Goal: Task Accomplishment & Management: Complete application form

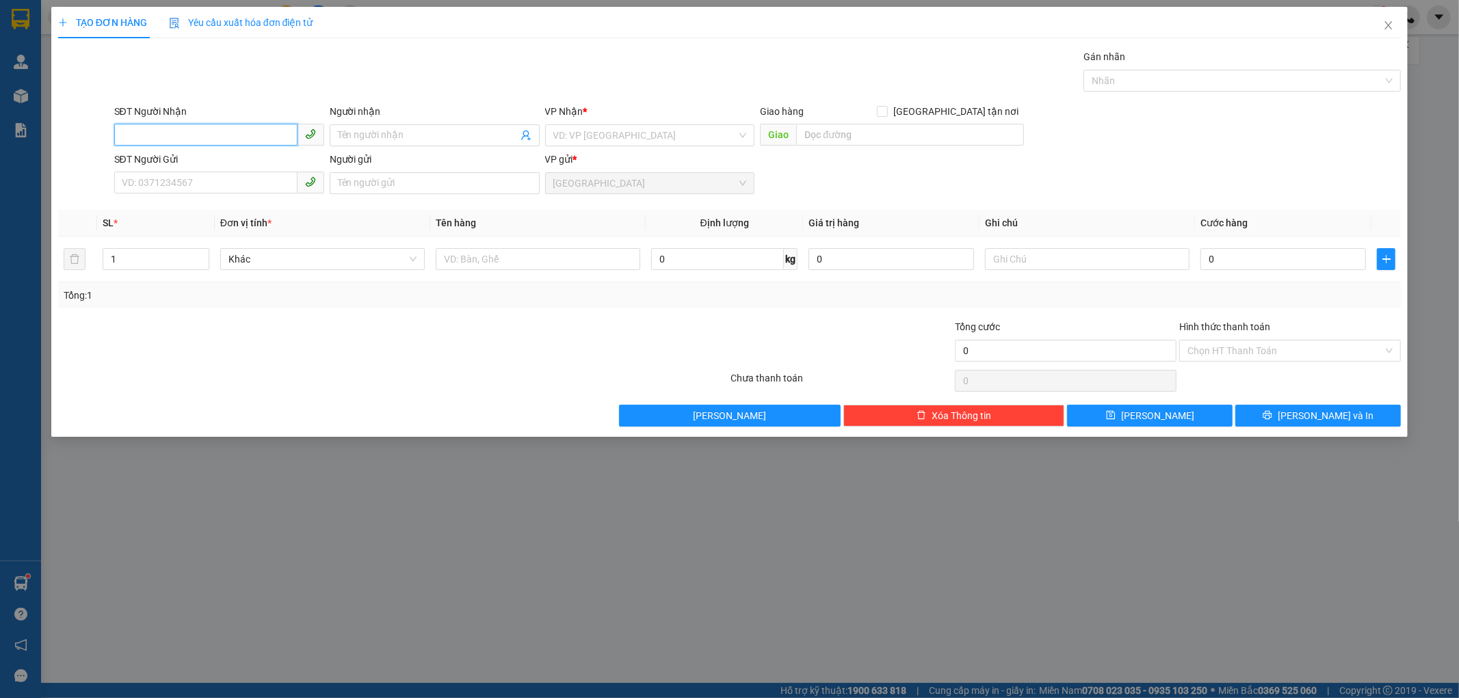
click at [192, 138] on input "SĐT Người Nhận" at bounding box center [205, 135] width 183 height 22
click at [196, 164] on div "0908908947 - A THƯ" at bounding box center [219, 162] width 194 height 15
type input "0908908947"
type input "A THƯ"
type input "0908908947"
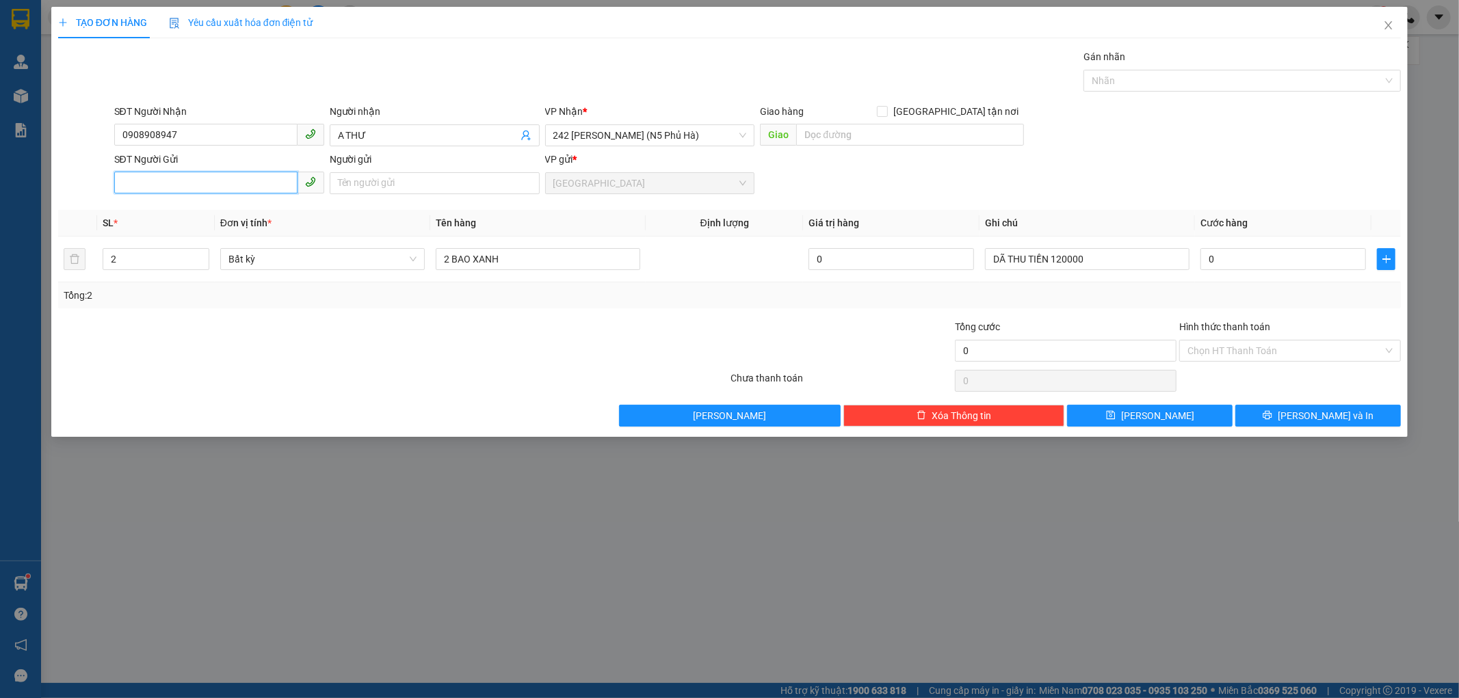
click at [200, 180] on input "SĐT Người Gửi" at bounding box center [205, 183] width 183 height 22
click at [186, 207] on div "0908242505 - LAN" at bounding box center [219, 210] width 194 height 15
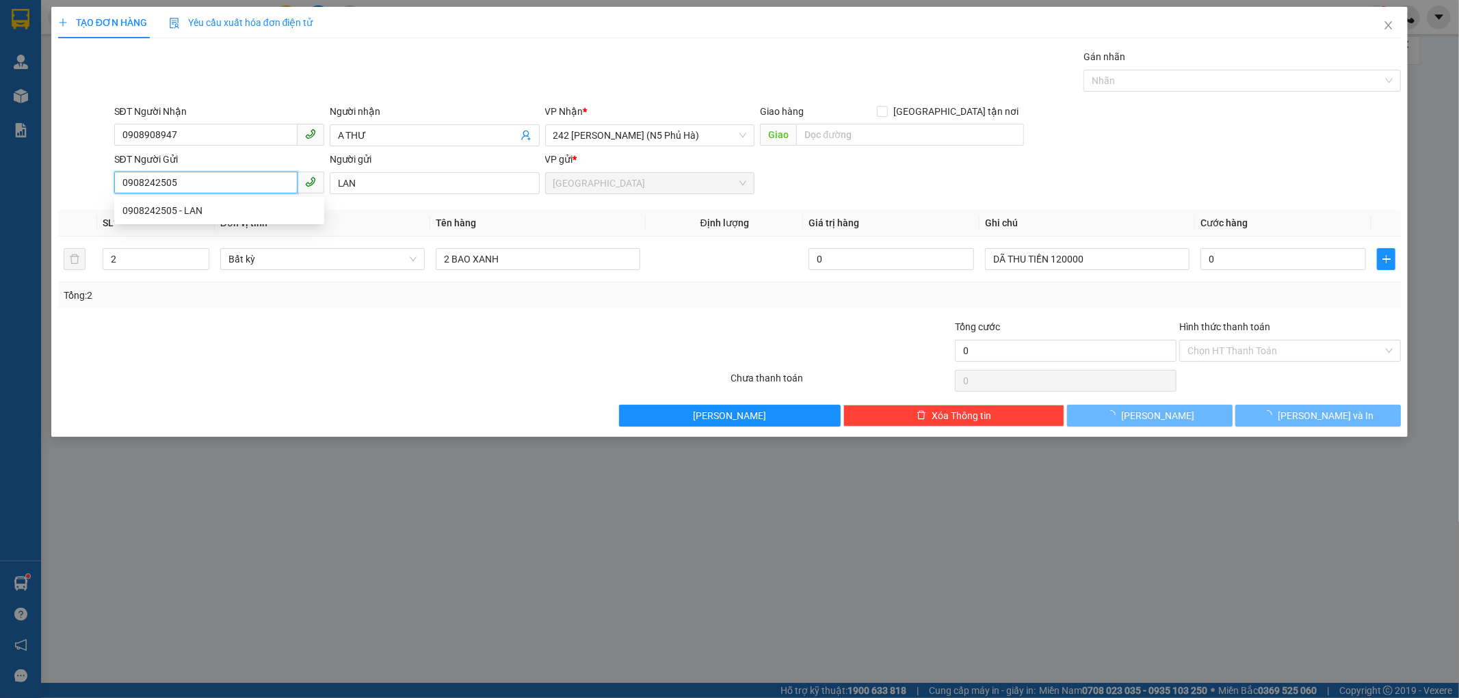
type input "0908242505"
type input "LAN"
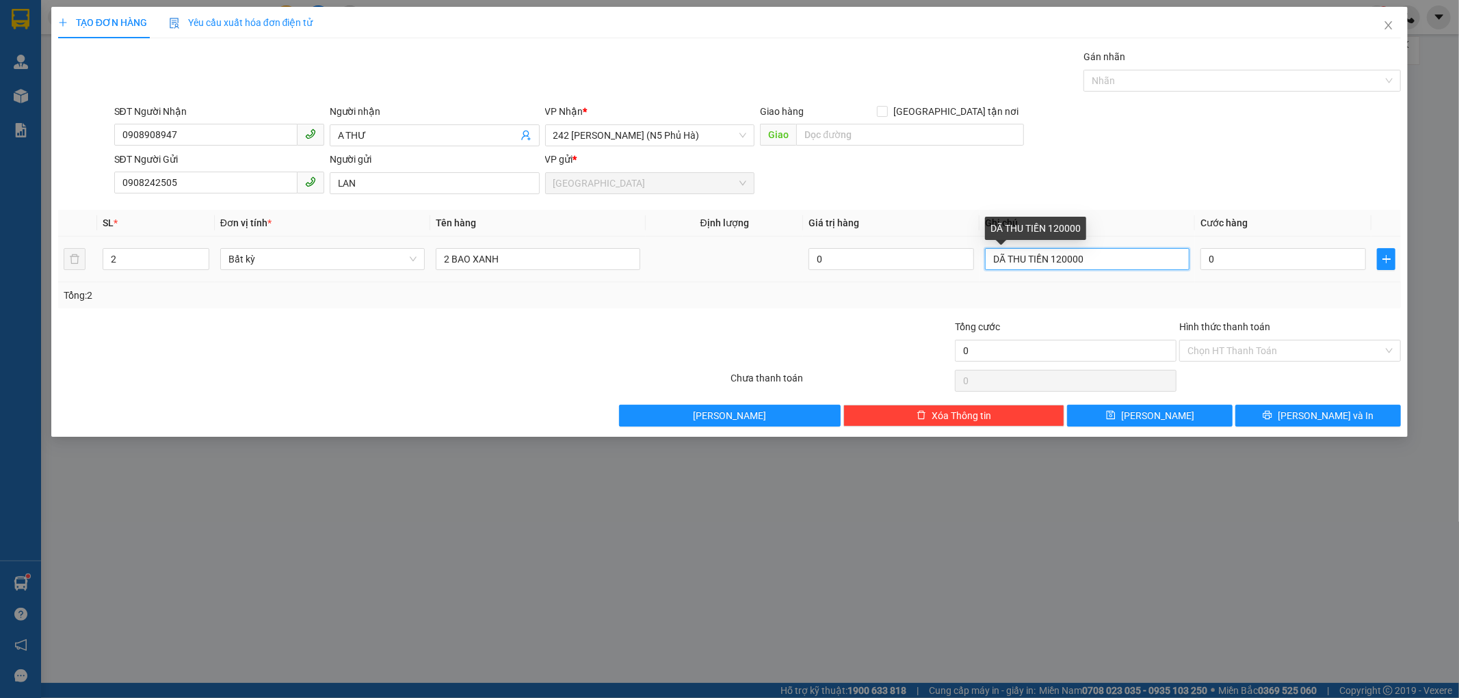
click at [1096, 258] on input "DÃ THU TIỀN 120000" at bounding box center [1087, 259] width 205 height 22
type input "D"
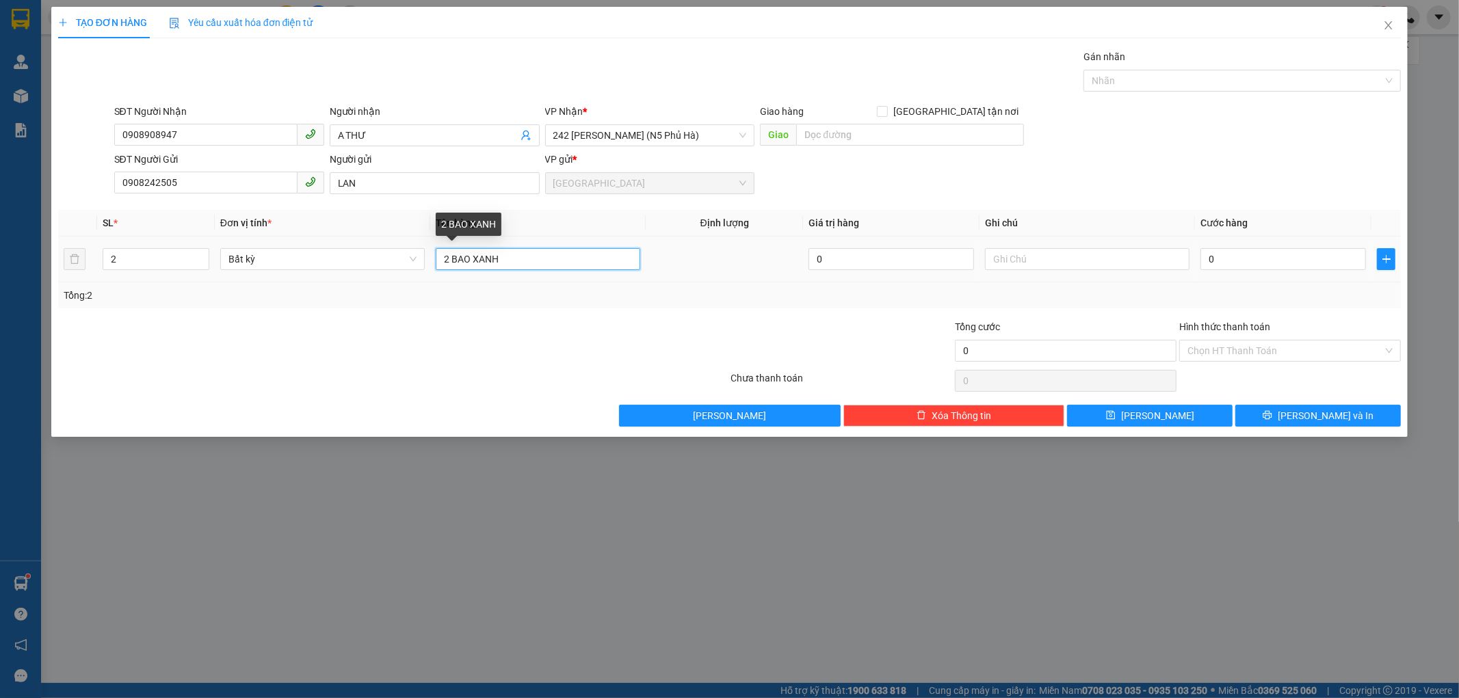
click at [529, 256] on input "2 BAO XANH" at bounding box center [538, 259] width 205 height 22
type input "2"
type input "1 BAO TRẮNG"
type input "1"
click at [204, 262] on span "down" at bounding box center [202, 264] width 8 height 8
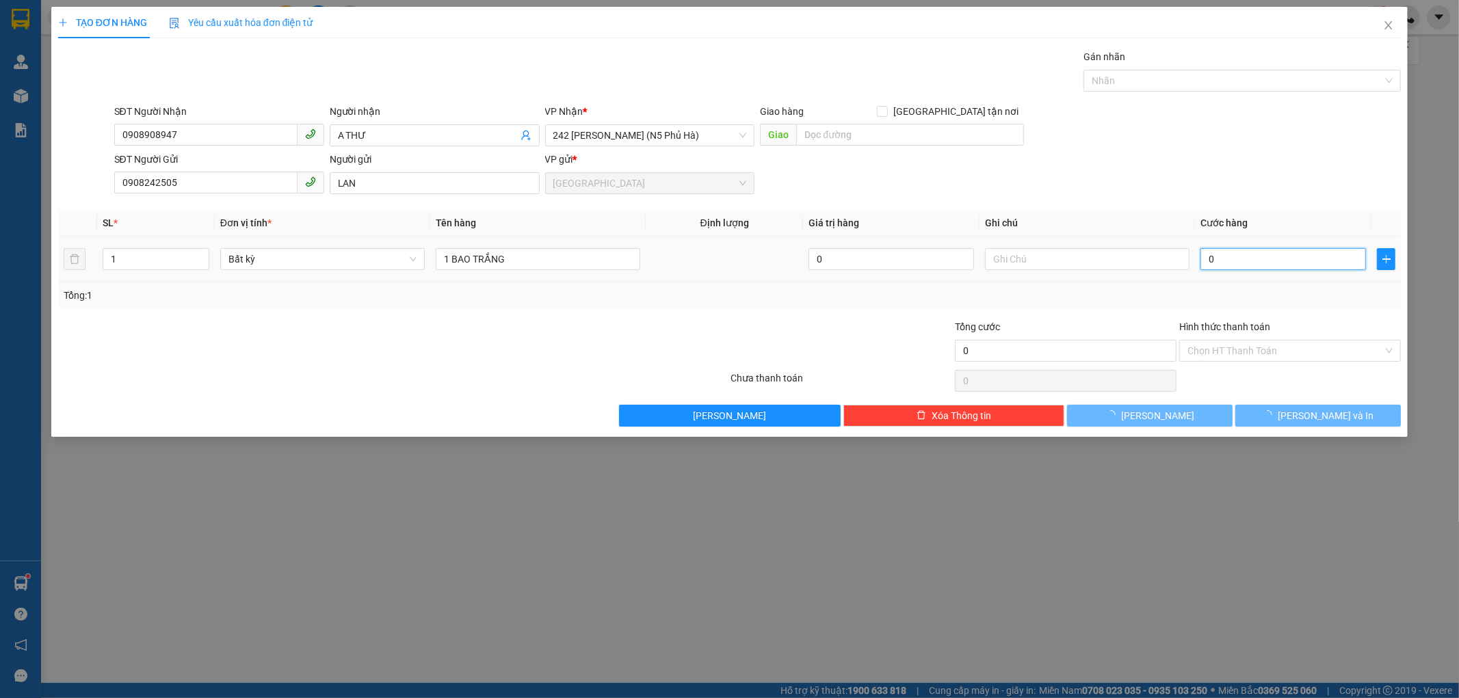
click at [1201, 262] on input "0" at bounding box center [1284, 259] width 166 height 22
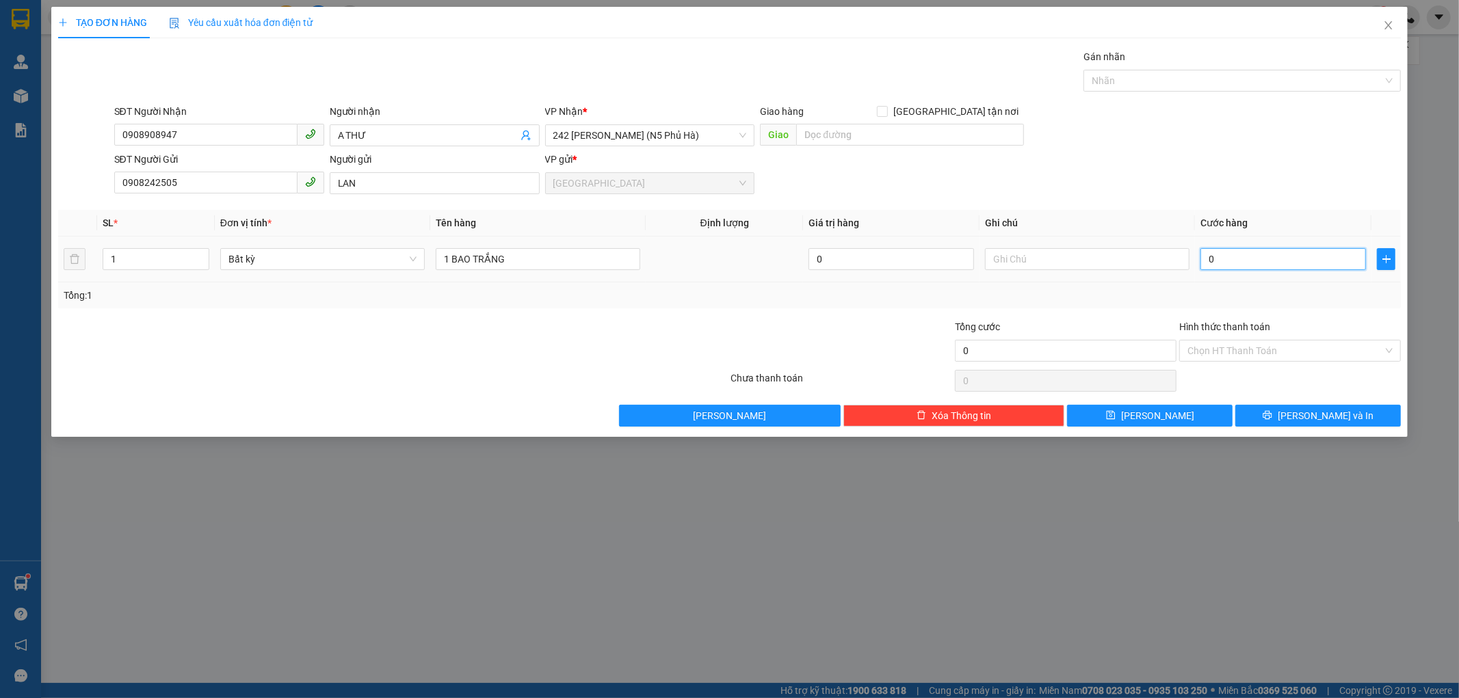
type input "3"
type input "30"
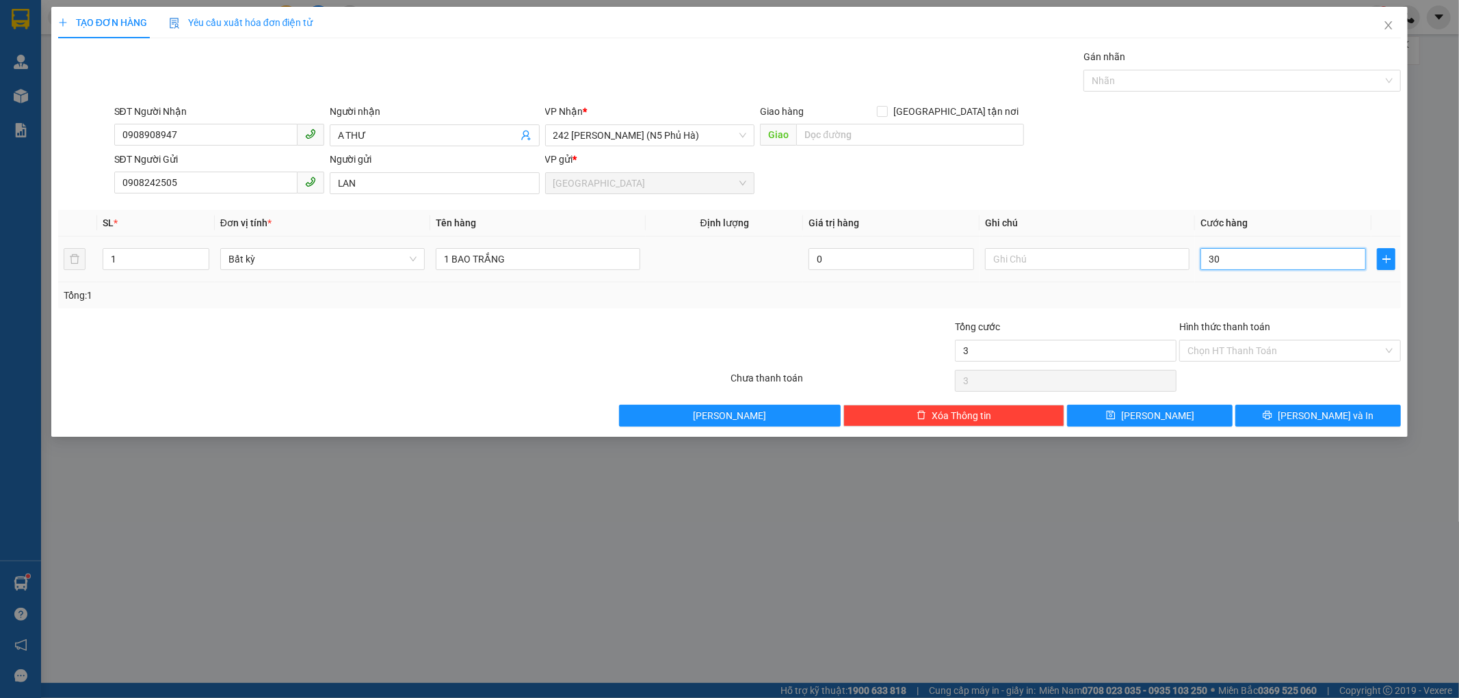
type input "30"
type input "30.000"
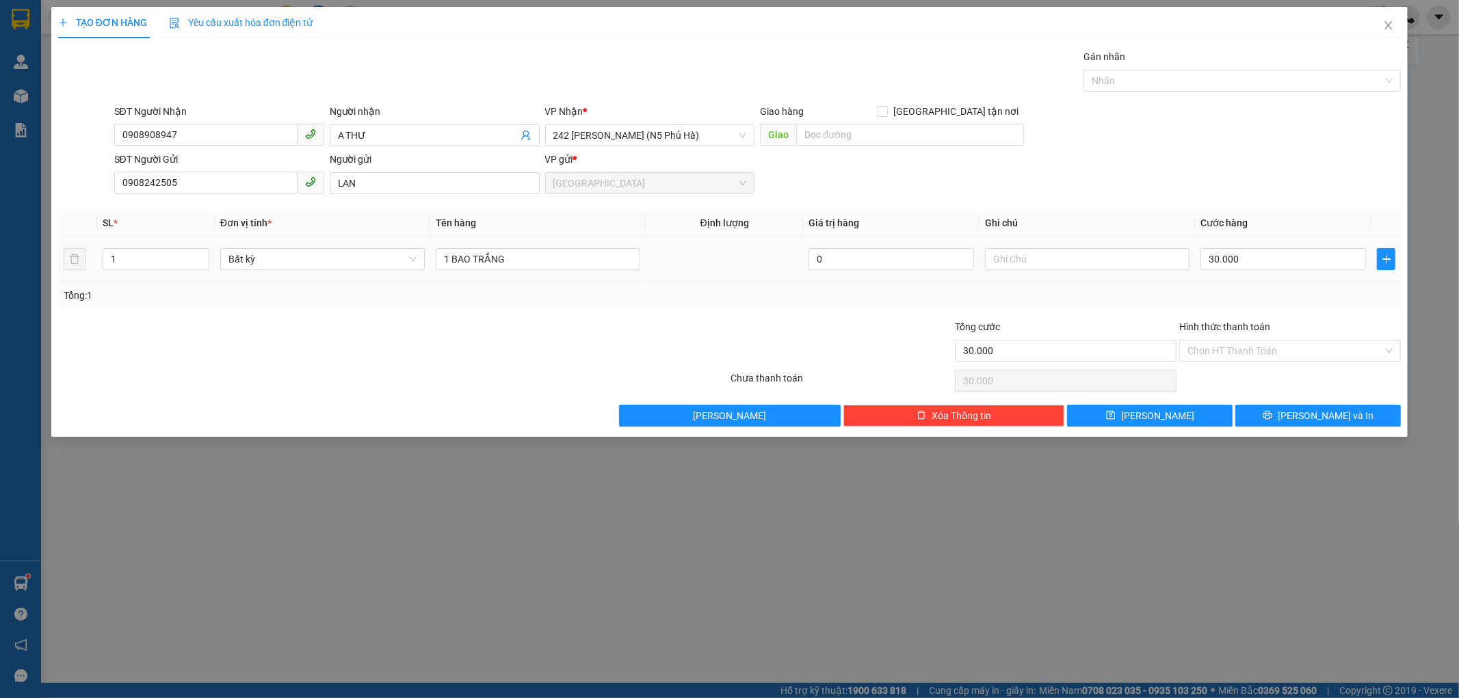
click at [1216, 279] on td "30.000" at bounding box center [1283, 260] width 176 height 46
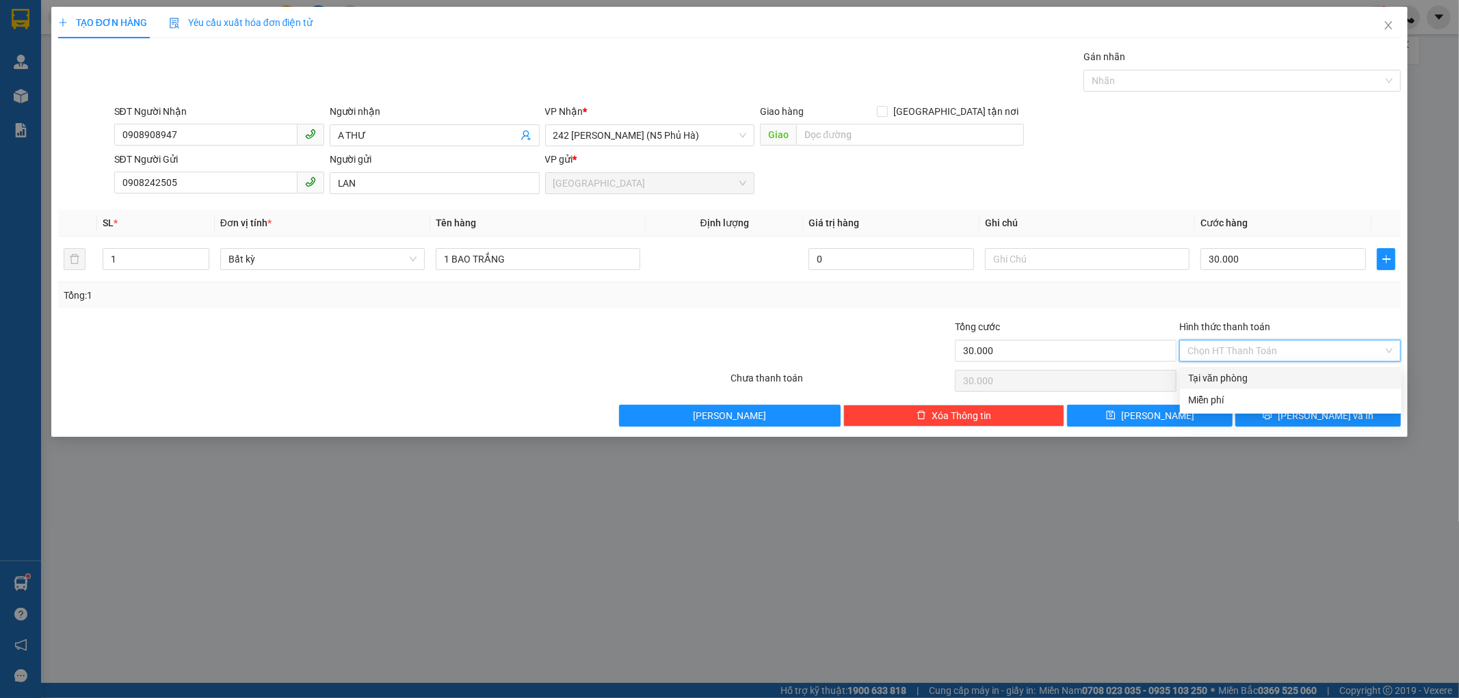
click at [1244, 343] on input "Hình thức thanh toán" at bounding box center [1286, 351] width 196 height 21
click at [1235, 380] on div "Tại văn phòng" at bounding box center [1290, 378] width 205 height 15
type input "0"
click at [1287, 412] on button "[PERSON_NAME] và In" at bounding box center [1318, 416] width 166 height 22
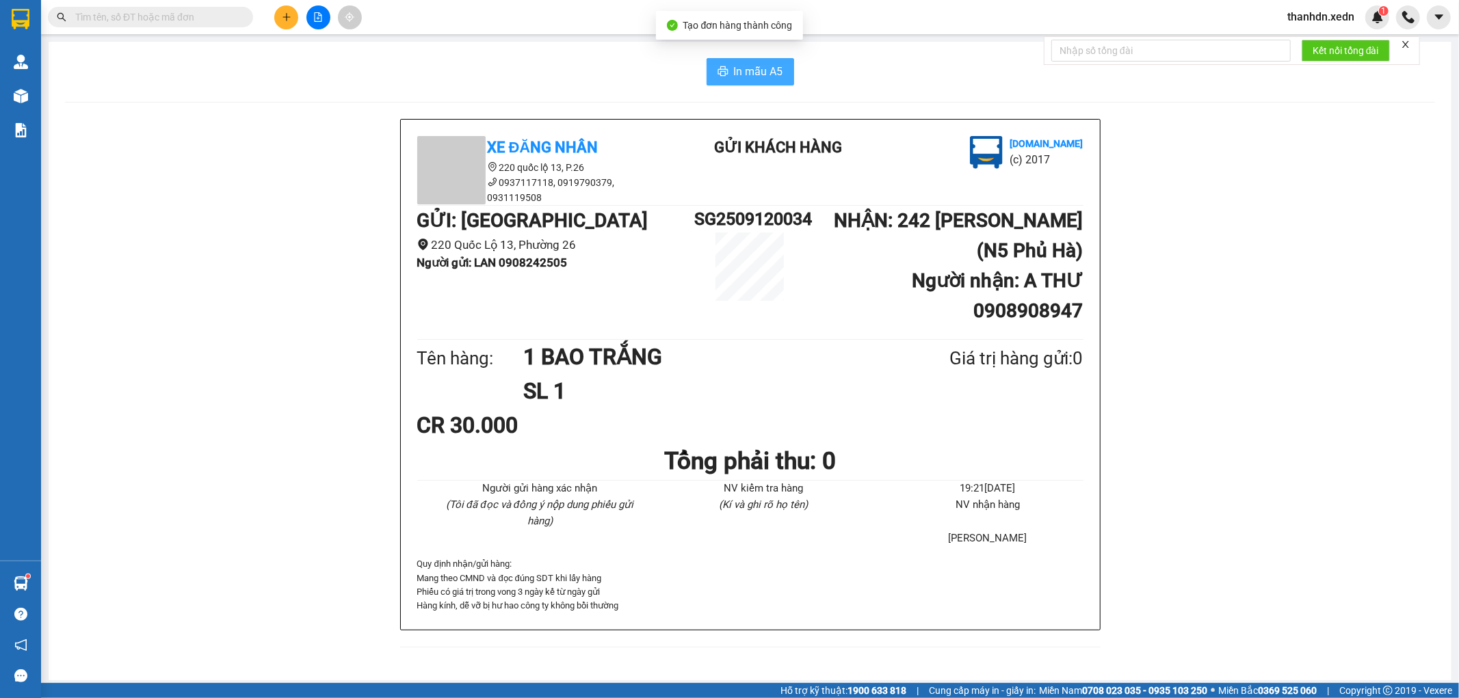
click at [783, 82] on button "In mẫu A5" at bounding box center [751, 71] width 88 height 27
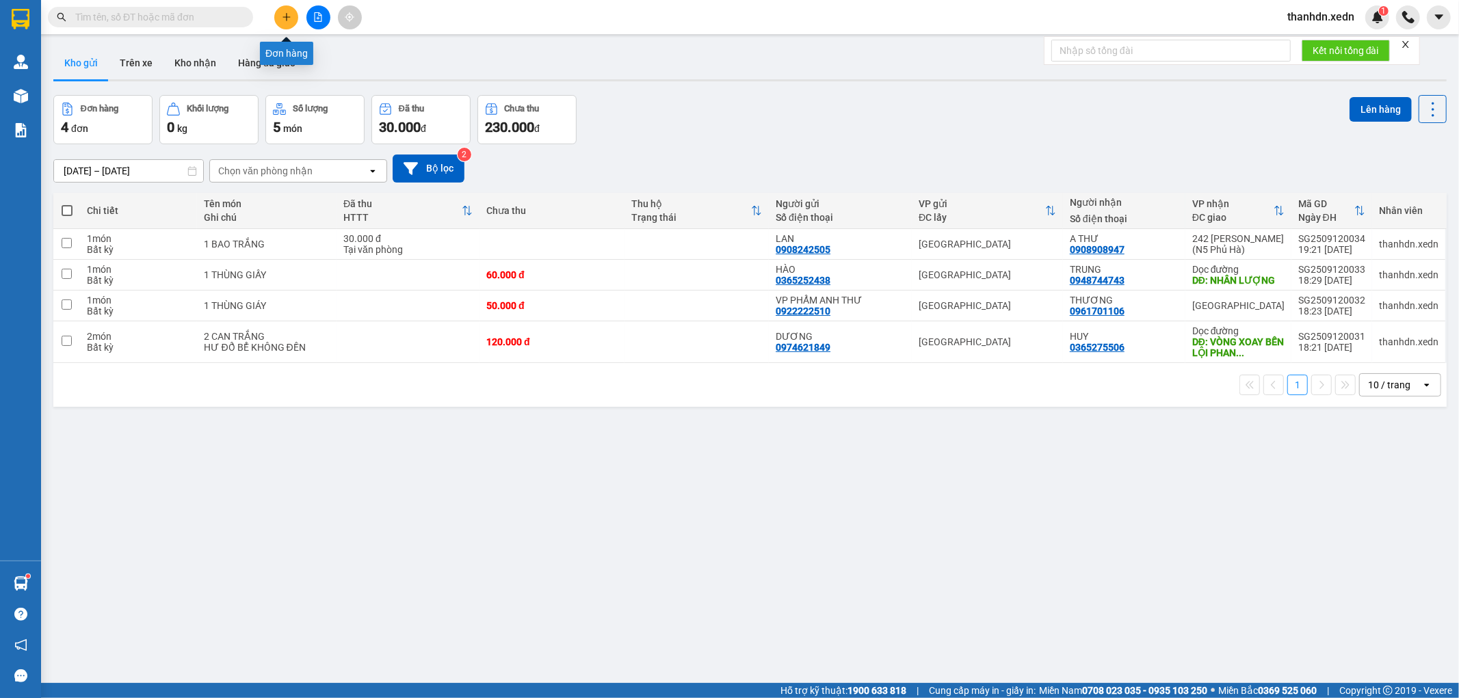
click at [291, 18] on button at bounding box center [286, 17] width 24 height 24
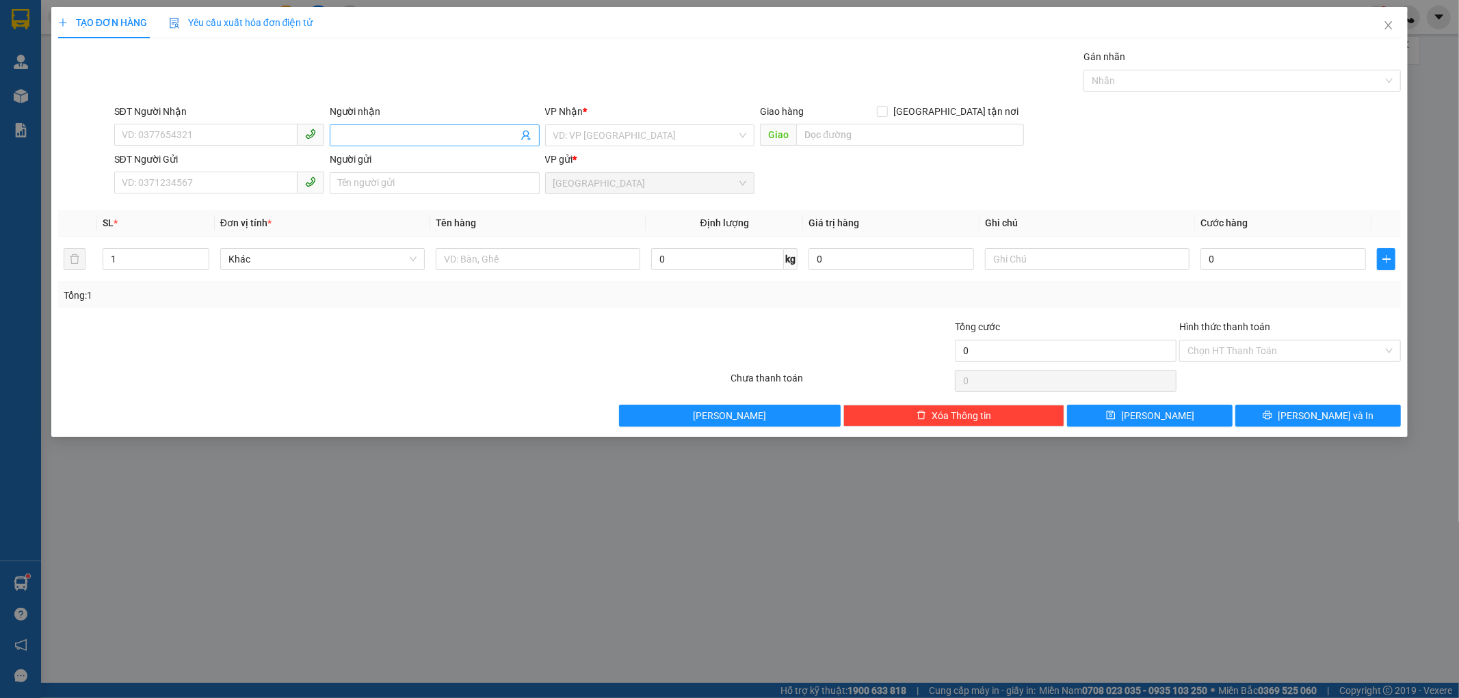
click at [359, 129] on input "Người nhận" at bounding box center [428, 135] width 180 height 15
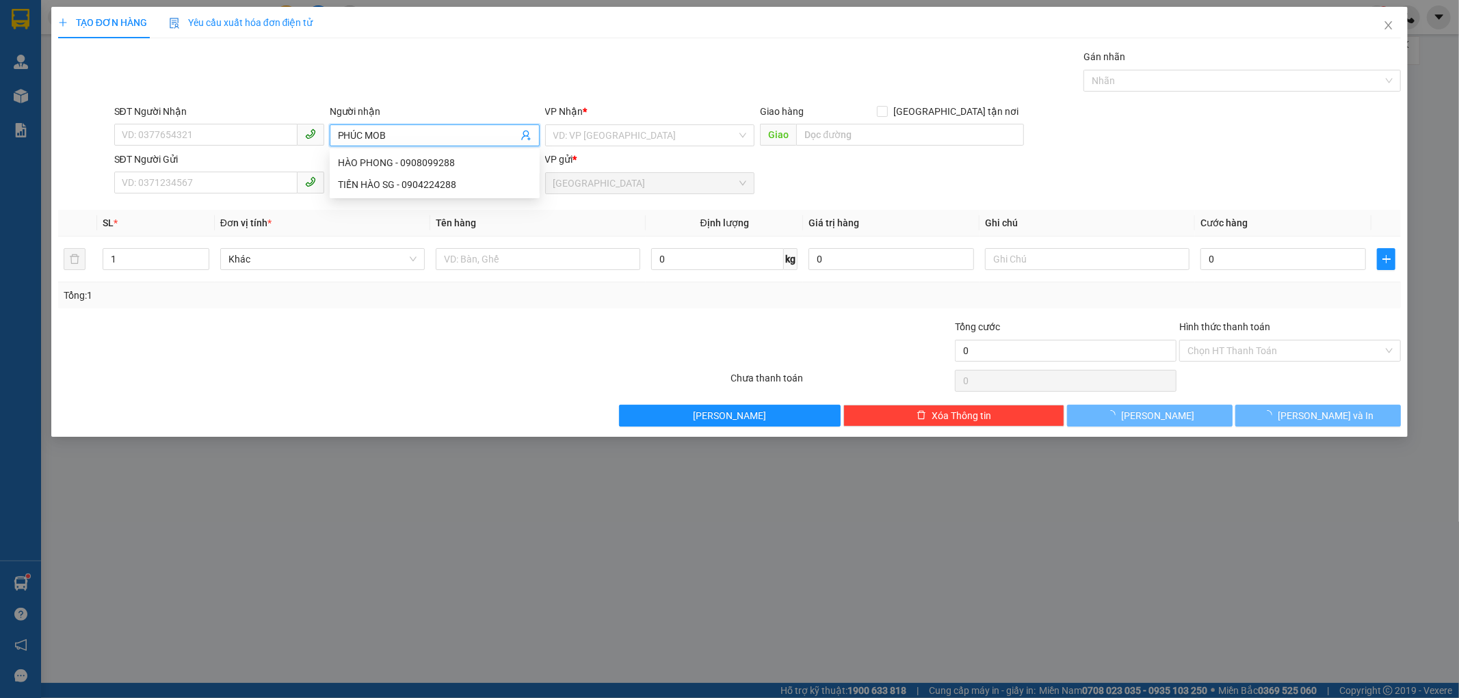
type input "PHÚC MOBI"
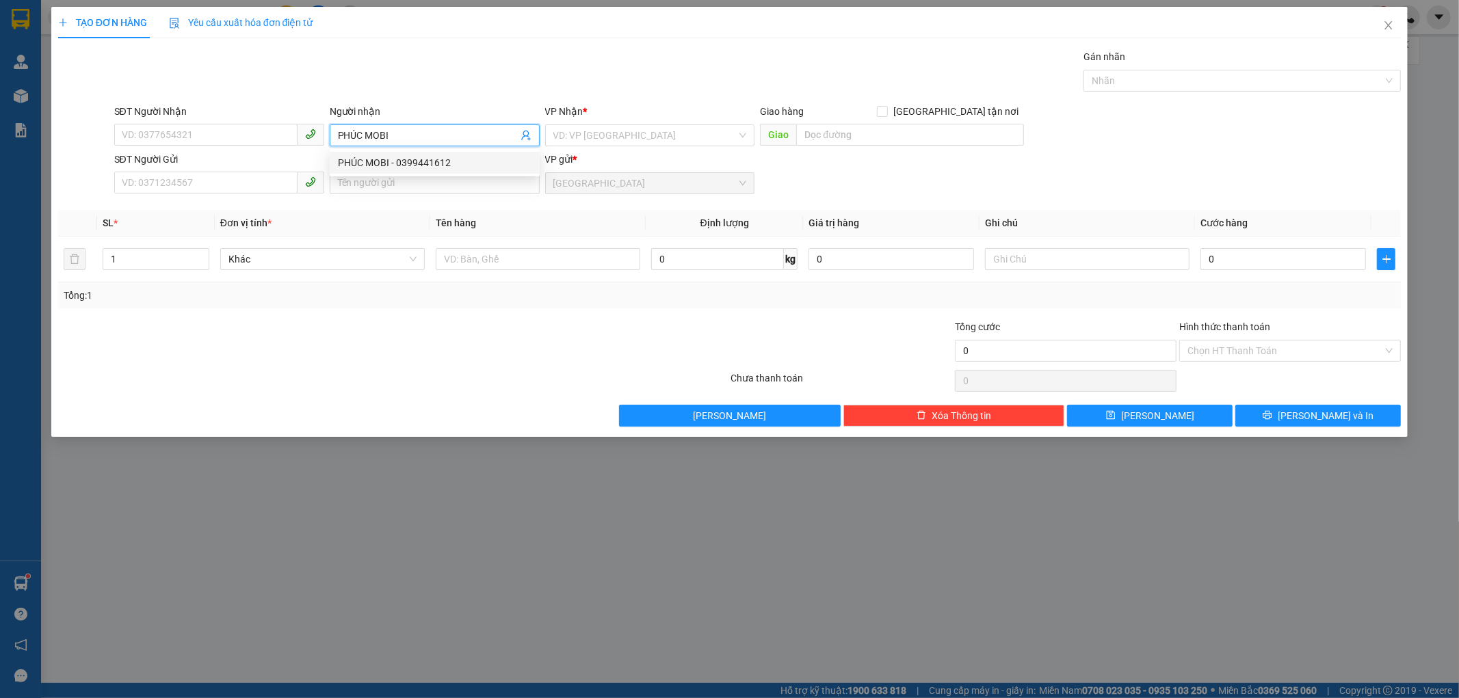
click at [460, 160] on div "PHÚC MOBI - 0399441612" at bounding box center [435, 162] width 194 height 15
type input "0399441612"
type input "PHÚC MOBI"
click at [619, 135] on input "search" at bounding box center [645, 135] width 184 height 21
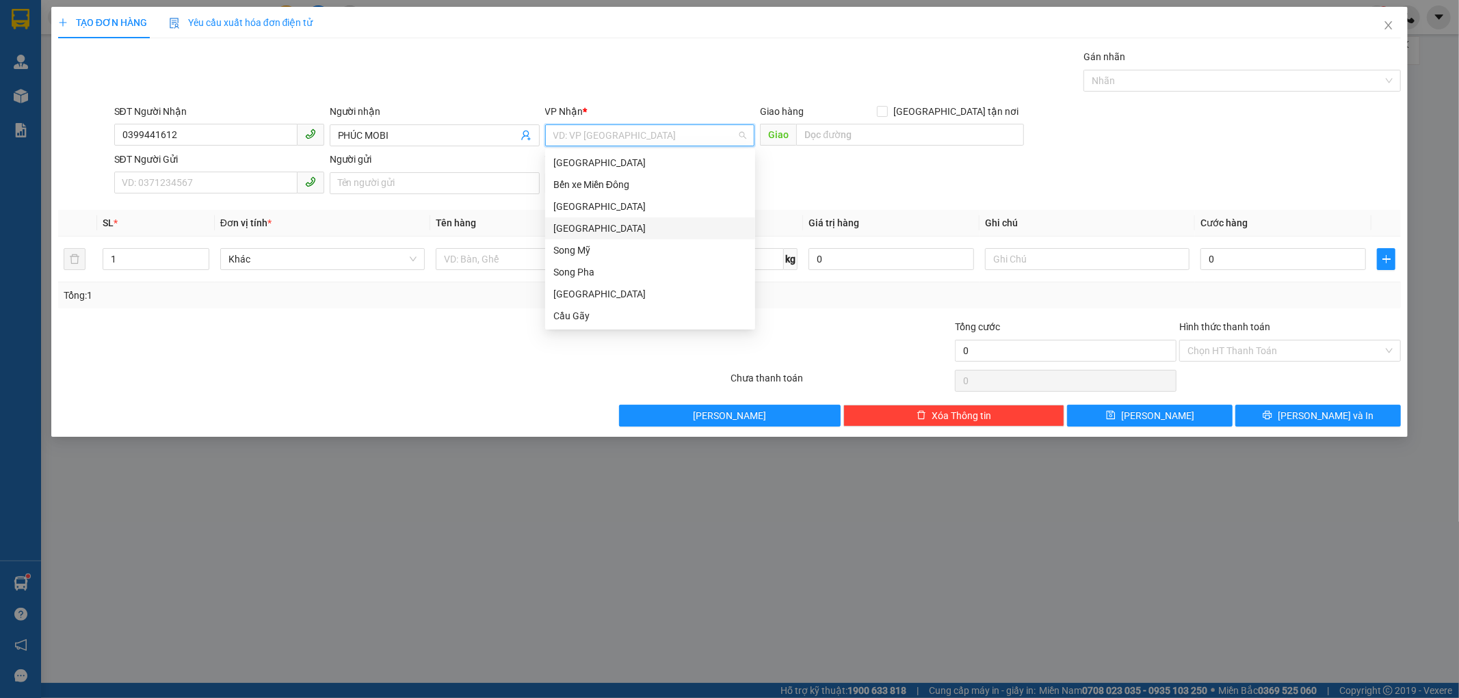
click at [606, 222] on div "[GEOGRAPHIC_DATA]" at bounding box center [650, 228] width 194 height 15
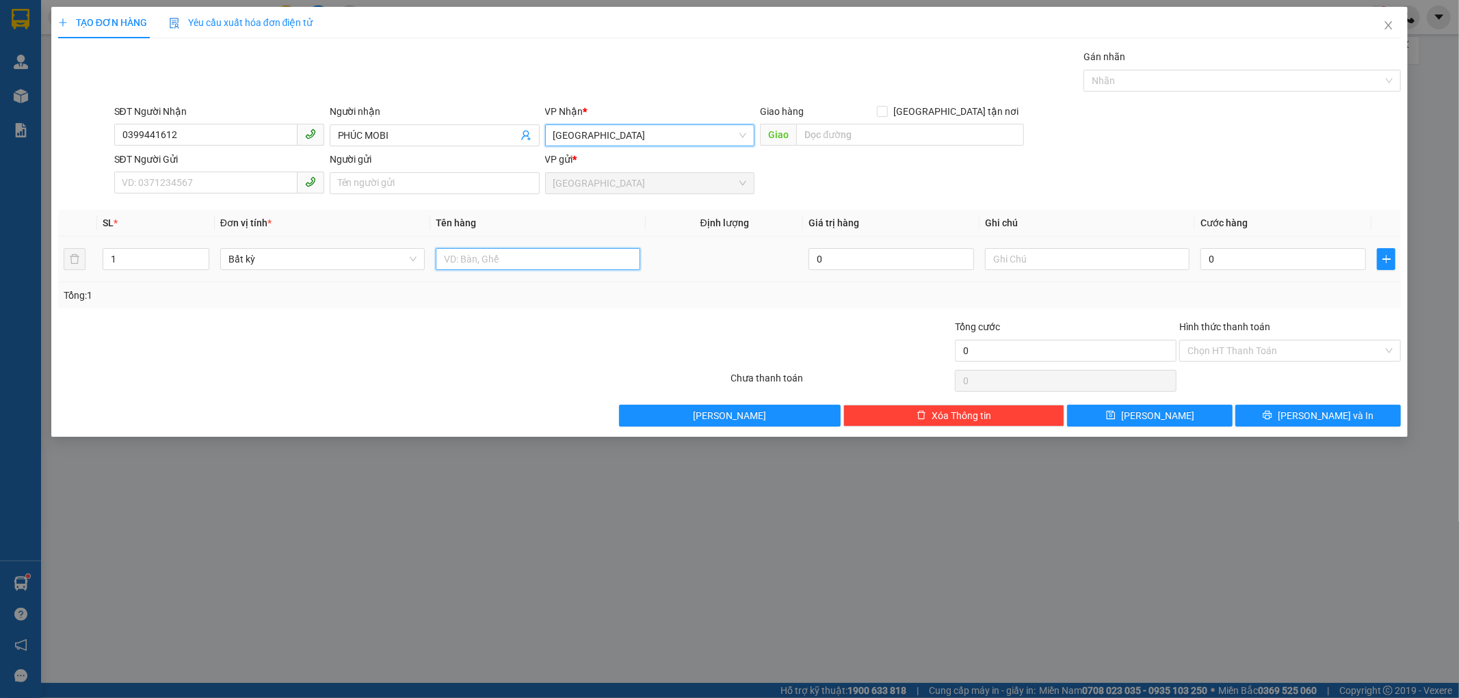
click at [516, 263] on input "text" at bounding box center [538, 259] width 205 height 22
type input "1 BỊ ĐEN"
click at [1205, 255] on input "0" at bounding box center [1284, 259] width 166 height 22
type input "3"
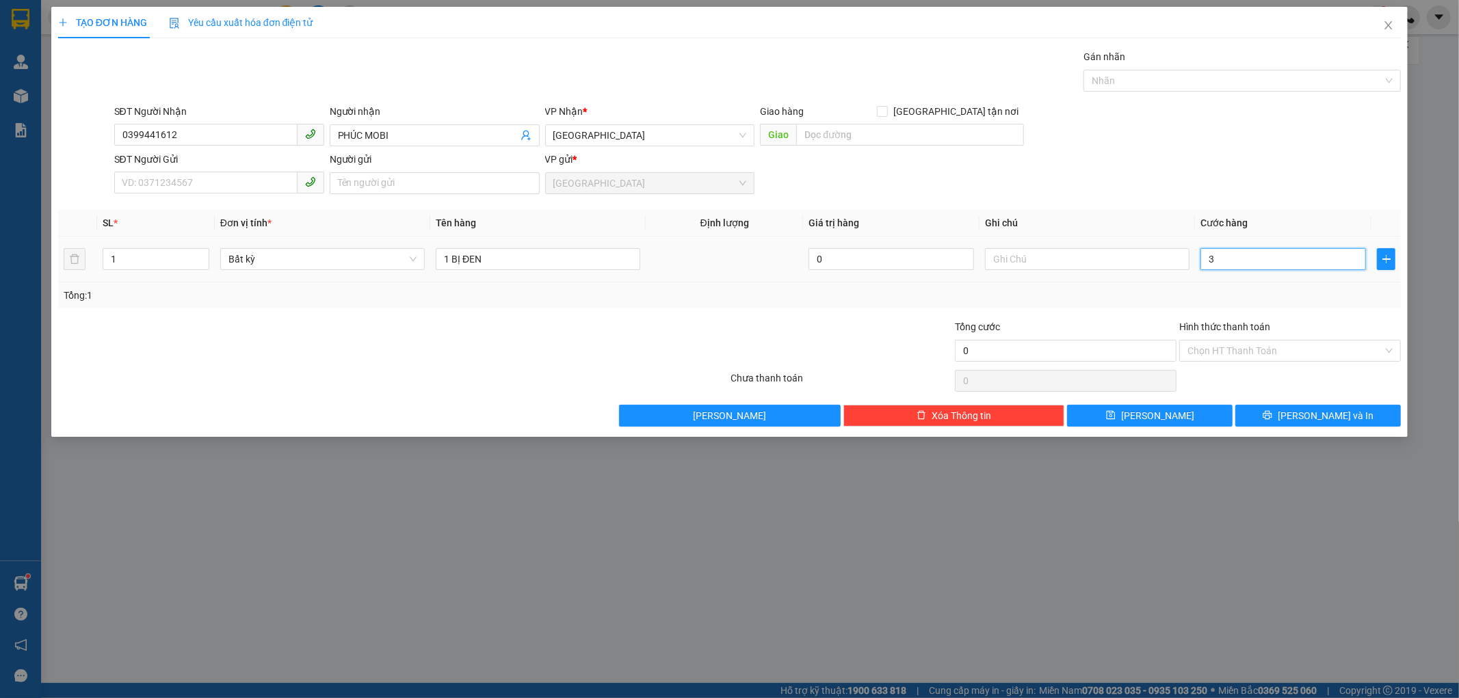
type input "3"
type input "30"
type input "30.000"
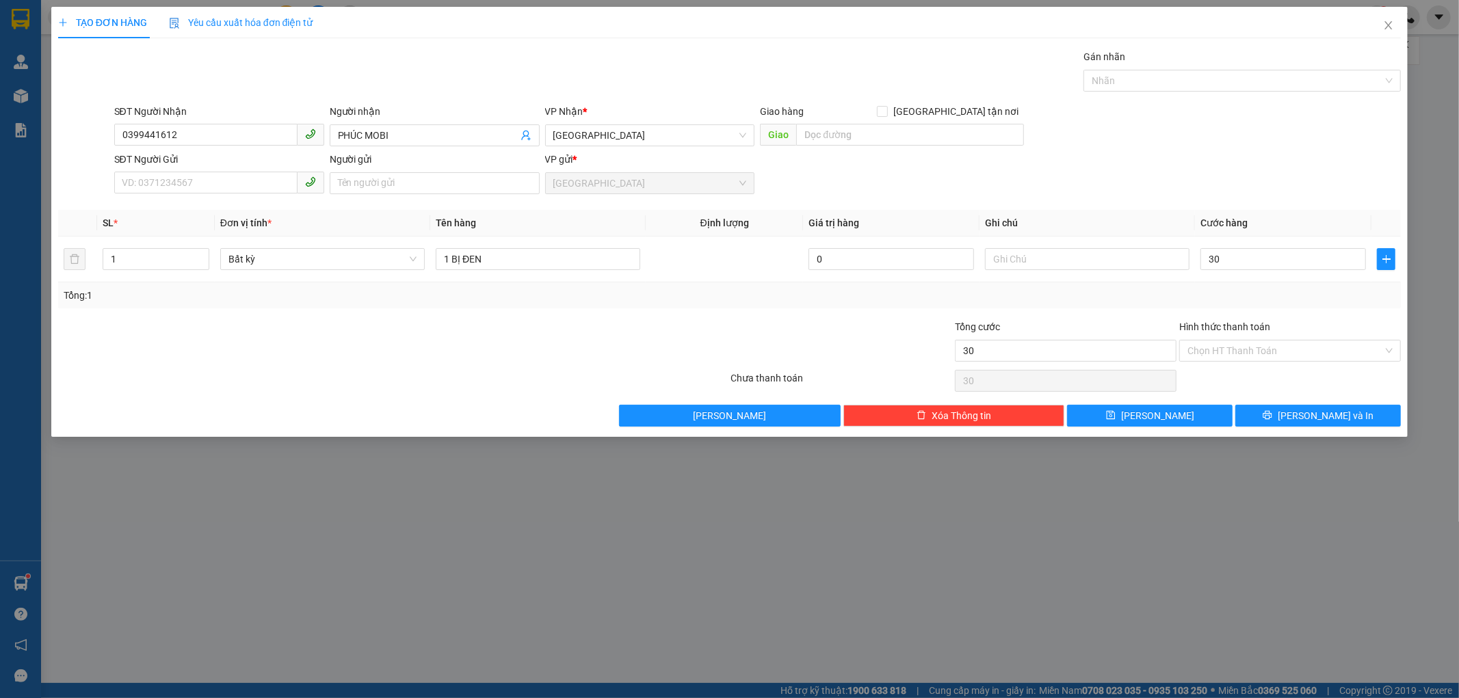
type input "30.000"
drag, startPoint x: 1220, startPoint y: 304, endPoint x: 1236, endPoint y: 306, distance: 15.8
click at [1221, 304] on div "Tổng: 1" at bounding box center [729, 296] width 1343 height 26
click at [1250, 409] on button "[PERSON_NAME] và In" at bounding box center [1318, 416] width 166 height 22
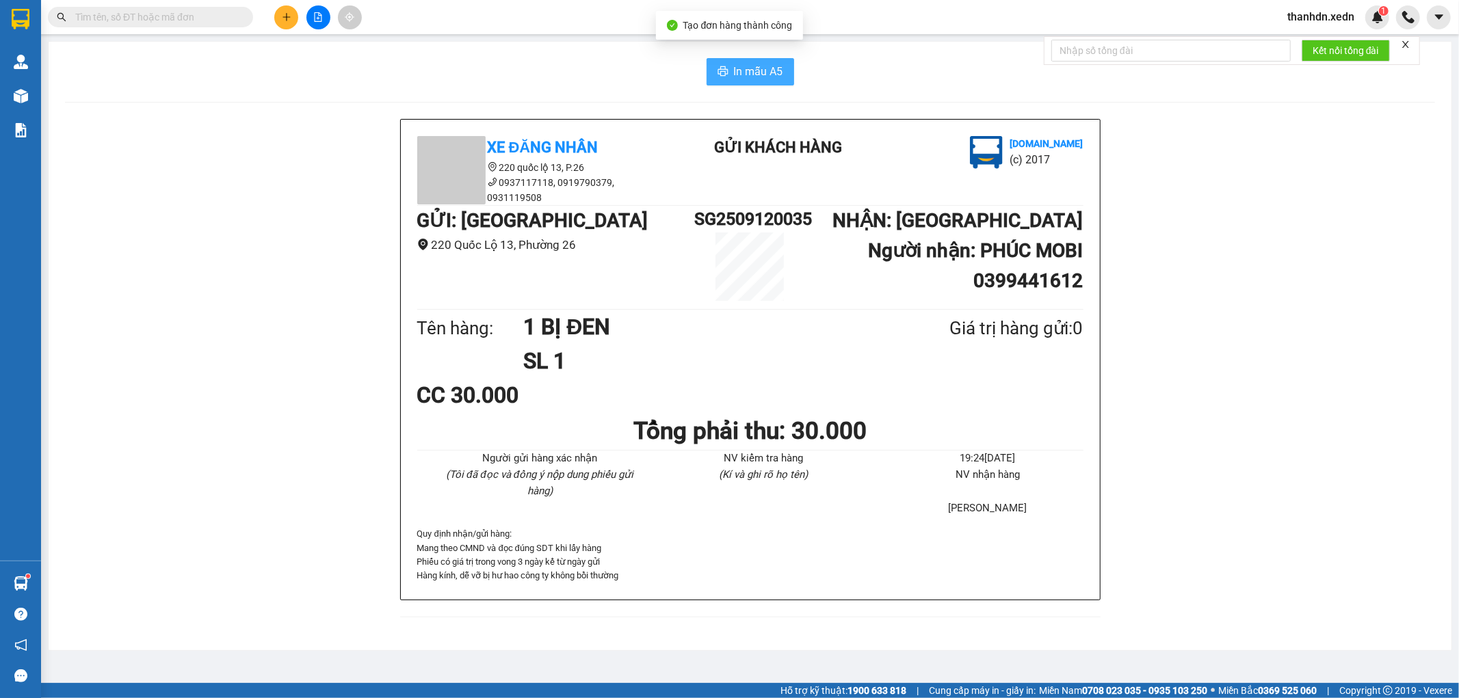
click at [739, 73] on span "In mẫu A5" at bounding box center [758, 71] width 49 height 17
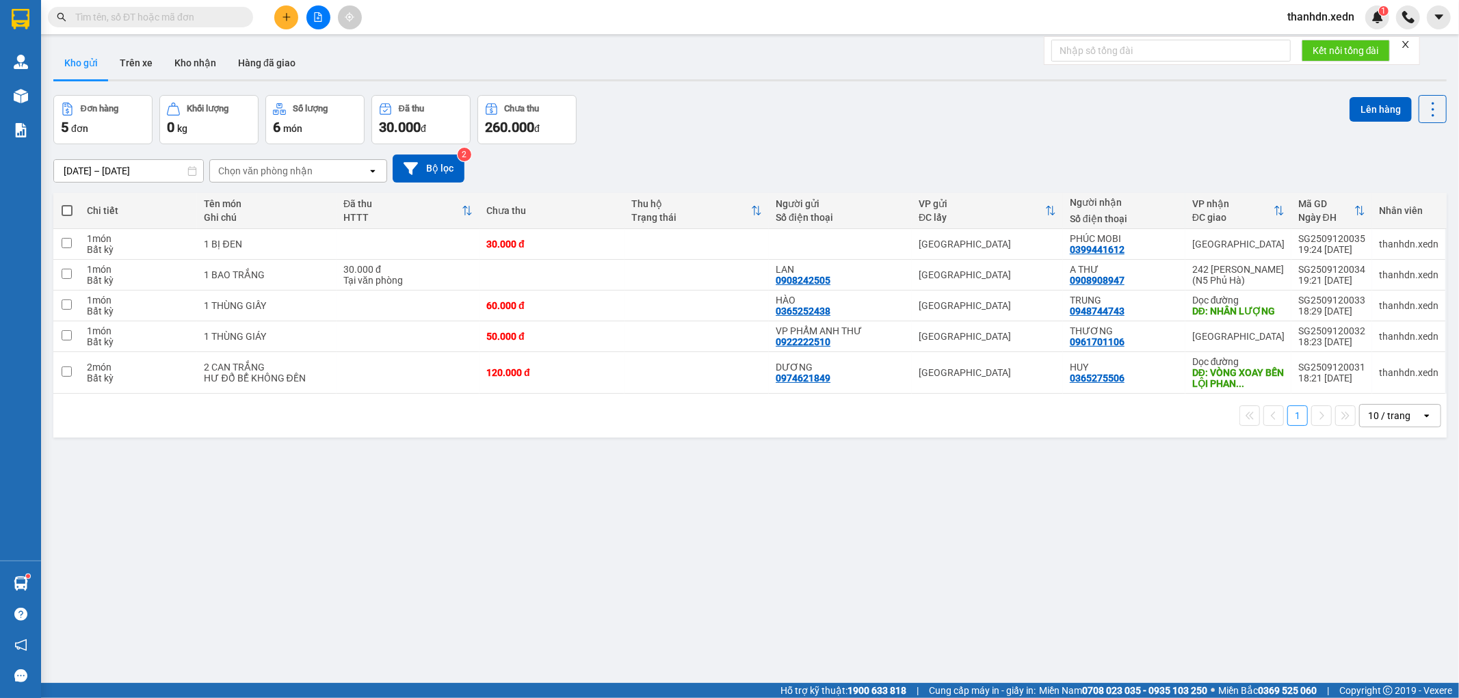
click at [823, 161] on div "[DATE] – [DATE] Press the down arrow key to interact with the calendar and sele…" at bounding box center [749, 169] width 1393 height 28
drag, startPoint x: 484, startPoint y: 123, endPoint x: 572, endPoint y: 134, distance: 88.9
click at [499, 128] on div "Đơn hàng 5 đơn Khối lượng 0 kg Số lượng 6 món Đã thu 30.000 đ Chưa thu 260.000 đ" at bounding box center [314, 119] width 523 height 49
click at [653, 132] on div "Đơn hàng 5 đơn Khối lượng 0 kg Số lượng 6 món Đã thu 30.000 đ Chưa thu 260.000 …" at bounding box center [749, 119] width 1393 height 49
